Goal: Information Seeking & Learning: Learn about a topic

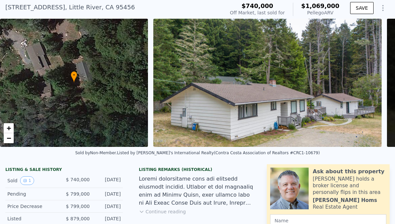
scroll to position [64, 0]
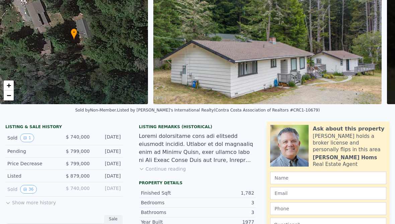
click at [23, 203] on button "Show more history" at bounding box center [30, 201] width 51 height 9
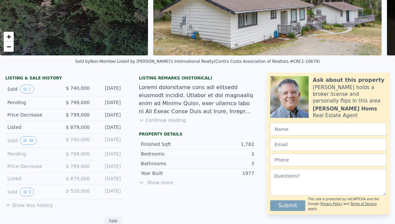
scroll to position [116, 0]
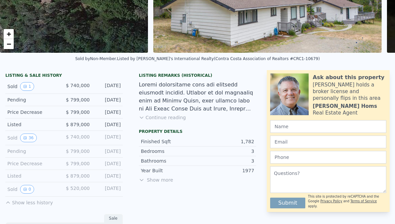
click at [27, 188] on icon "View historical data" at bounding box center [25, 190] width 4 height 4
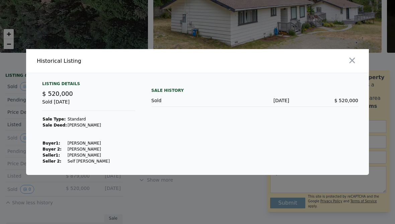
click at [350, 67] on button "button" at bounding box center [352, 61] width 12 height 12
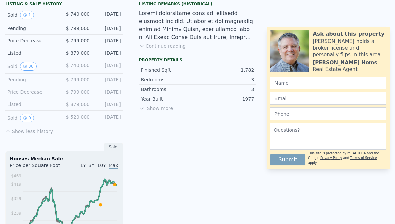
scroll to position [190, 0]
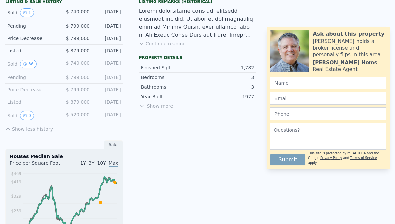
click at [27, 128] on button "Show less history" at bounding box center [29, 127] width 48 height 9
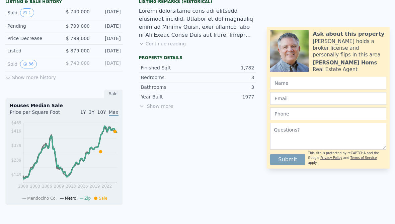
click at [21, 77] on button "Show more history" at bounding box center [30, 76] width 51 height 9
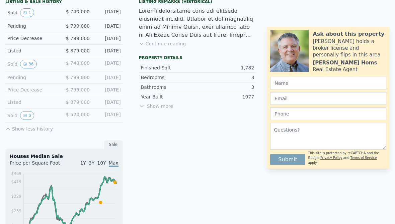
scroll to position [114, 0]
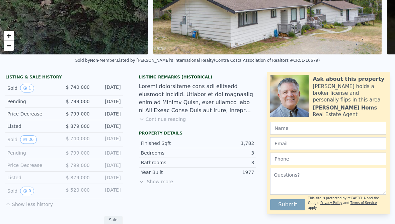
click at [165, 116] on button "Continue reading" at bounding box center [162, 119] width 47 height 7
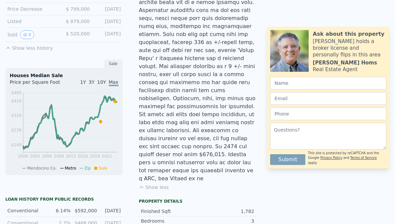
scroll to position [275, 0]
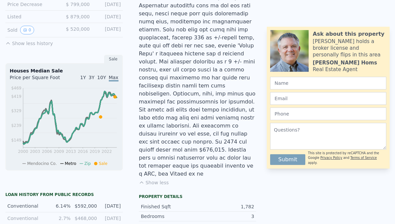
click at [158, 180] on button "Show less" at bounding box center [154, 183] width 30 height 7
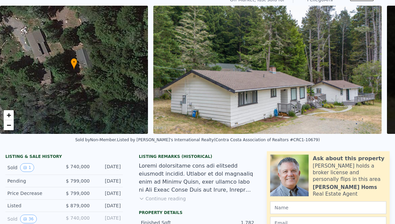
scroll to position [10, 0]
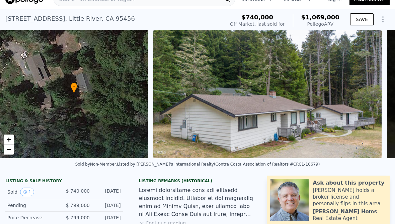
click at [79, 98] on div "• + −" at bounding box center [74, 94] width 148 height 128
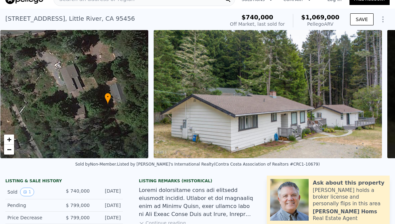
scroll to position [0, 3]
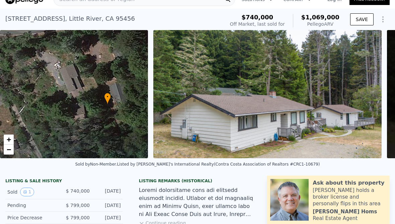
click at [10, 149] on span "−" at bounding box center [9, 150] width 4 height 8
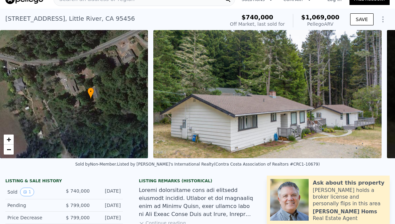
click at [10, 151] on span "−" at bounding box center [9, 150] width 4 height 8
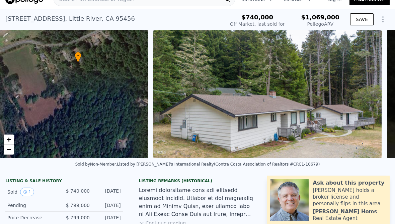
click at [12, 138] on link "+" at bounding box center [9, 140] width 10 height 10
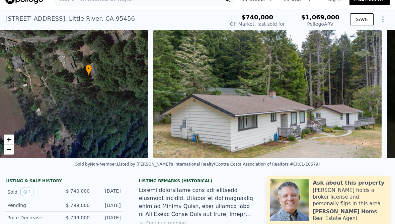
click at [11, 137] on span "+" at bounding box center [9, 139] width 4 height 8
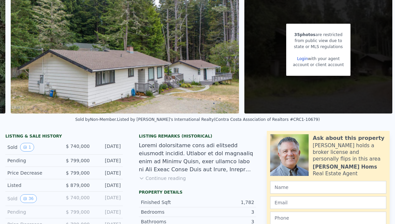
scroll to position [55, 0]
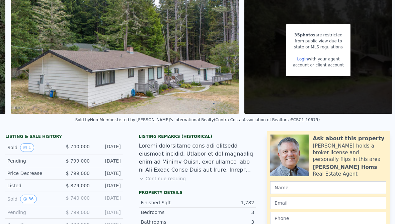
click at [25, 146] on button "1" at bounding box center [27, 148] width 14 height 9
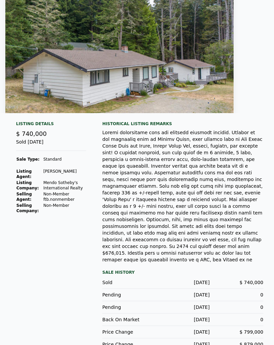
scroll to position [38, 0]
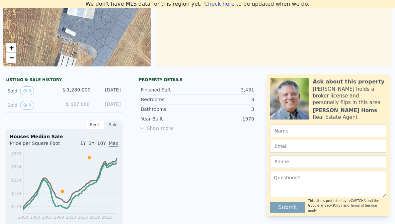
scroll to position [118, 0]
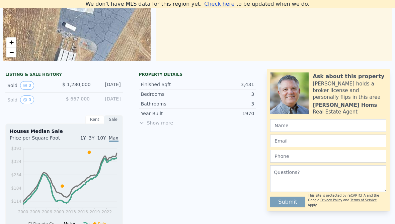
click at [158, 123] on span "Show more" at bounding box center [197, 123] width 117 height 7
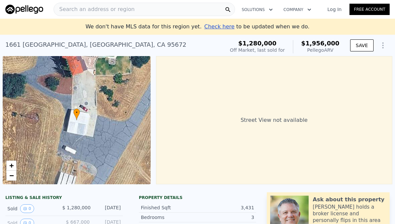
scroll to position [0, 0]
